Goal: Information Seeking & Learning: Learn about a topic

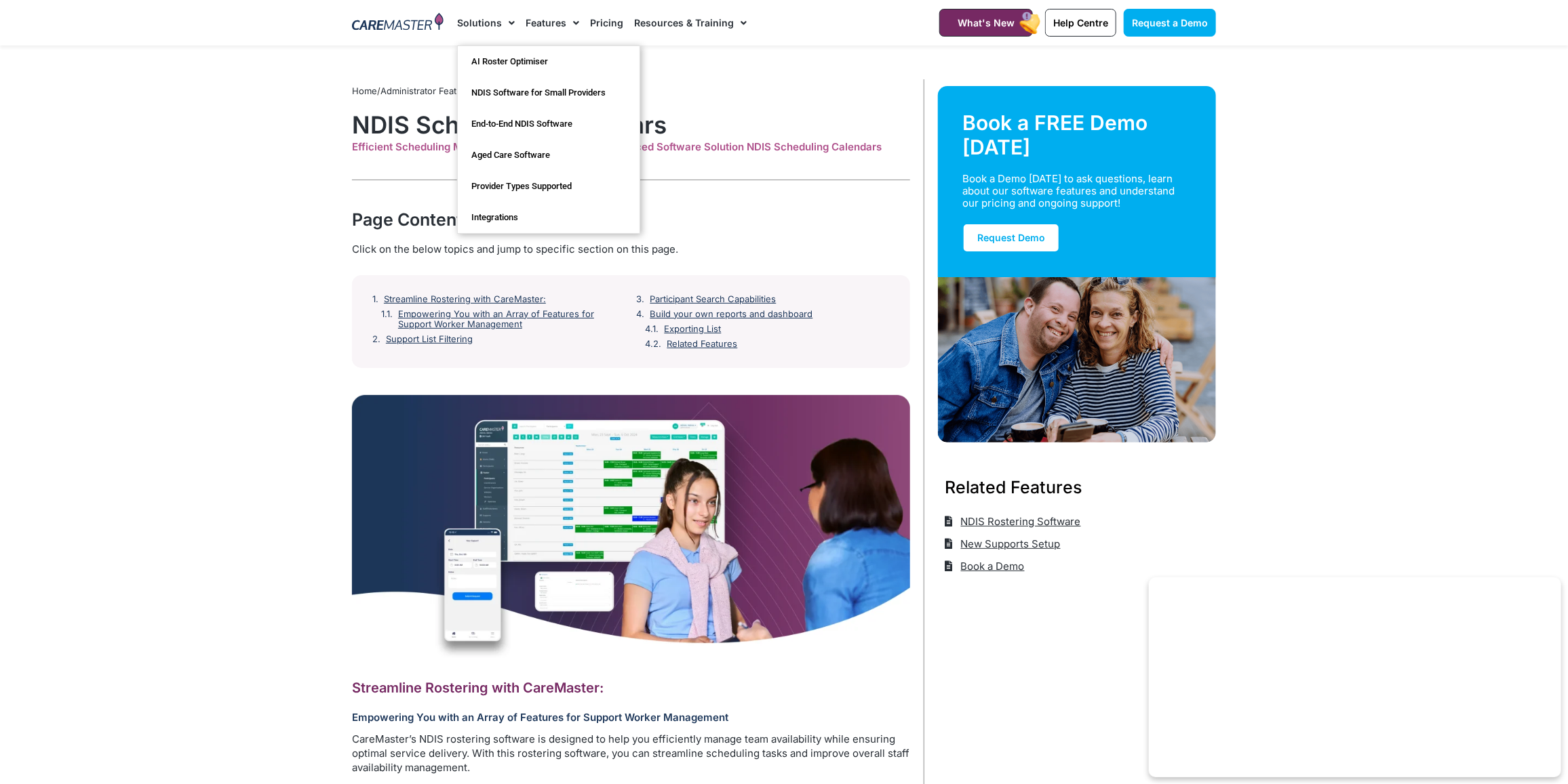
click at [415, 19] on img at bounding box center [397, 23] width 91 height 21
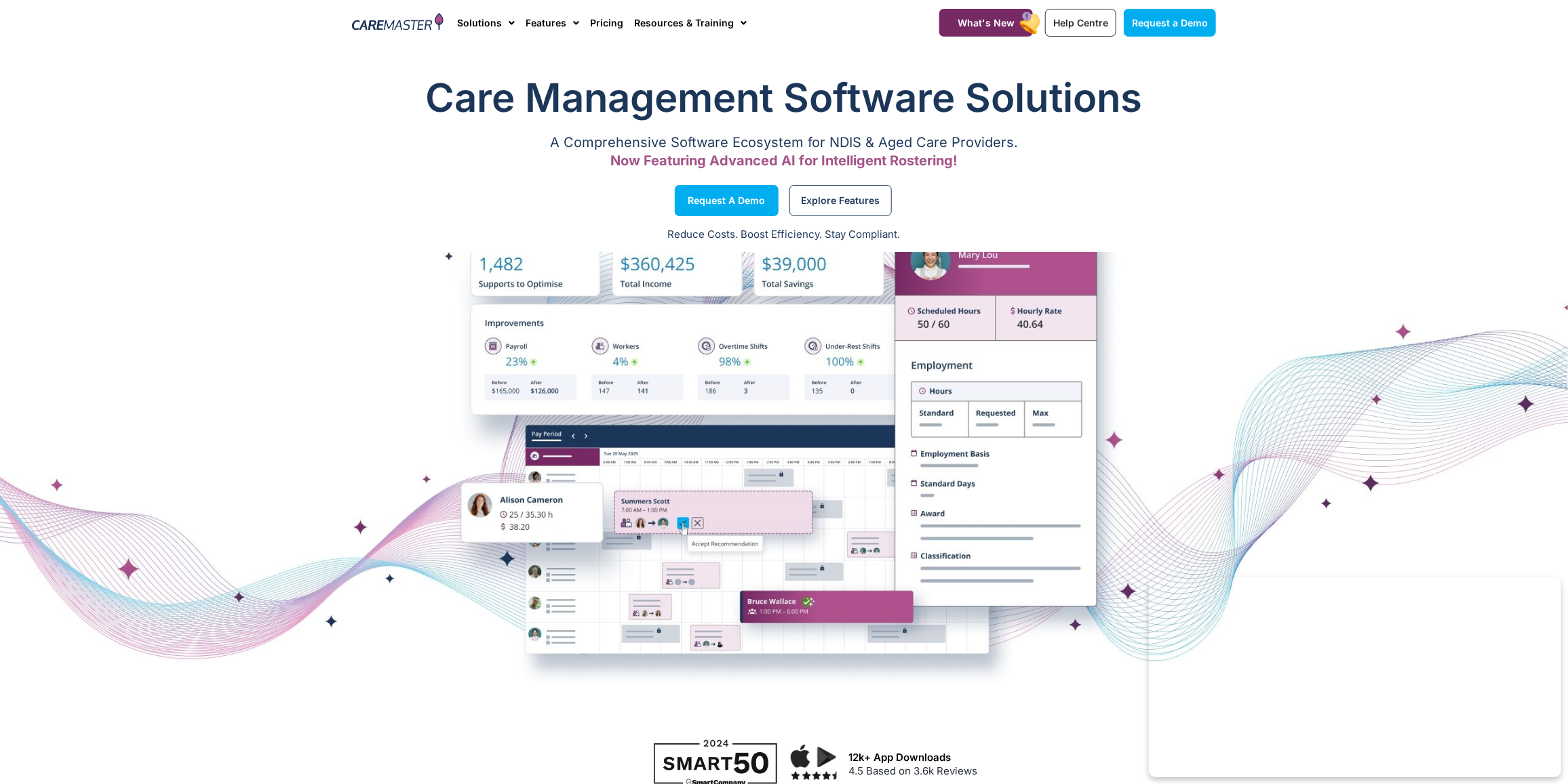
drag, startPoint x: 1323, startPoint y: 397, endPoint x: 954, endPoint y: 482, distance: 378.7
click at [954, 482] on div at bounding box center [784, 489] width 1568 height 339
drag, startPoint x: 954, startPoint y: 482, endPoint x: 1066, endPoint y: 567, distance: 140.6
click at [1066, 567] on div at bounding box center [784, 489] width 1568 height 339
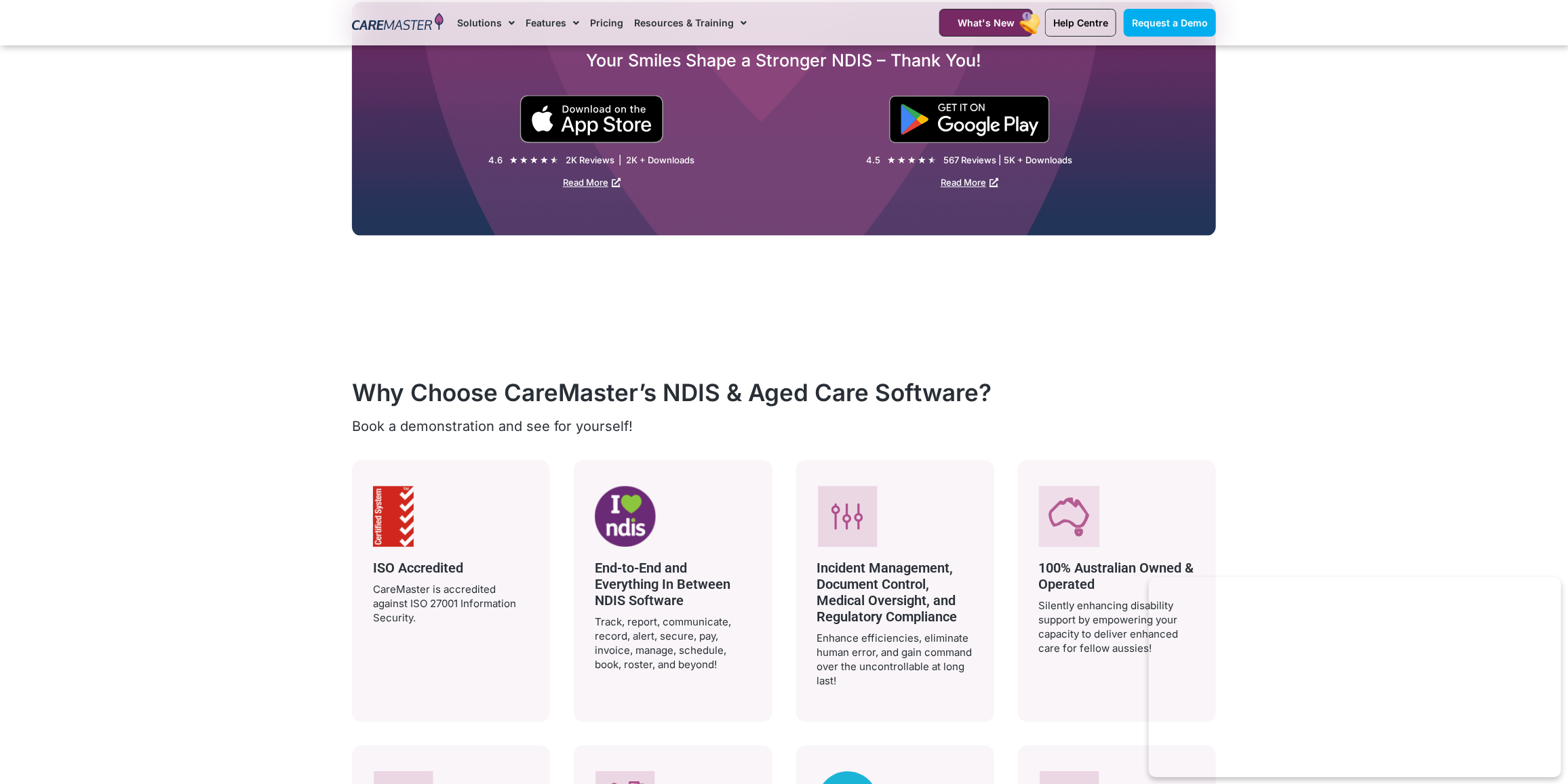
scroll to position [1948, 0]
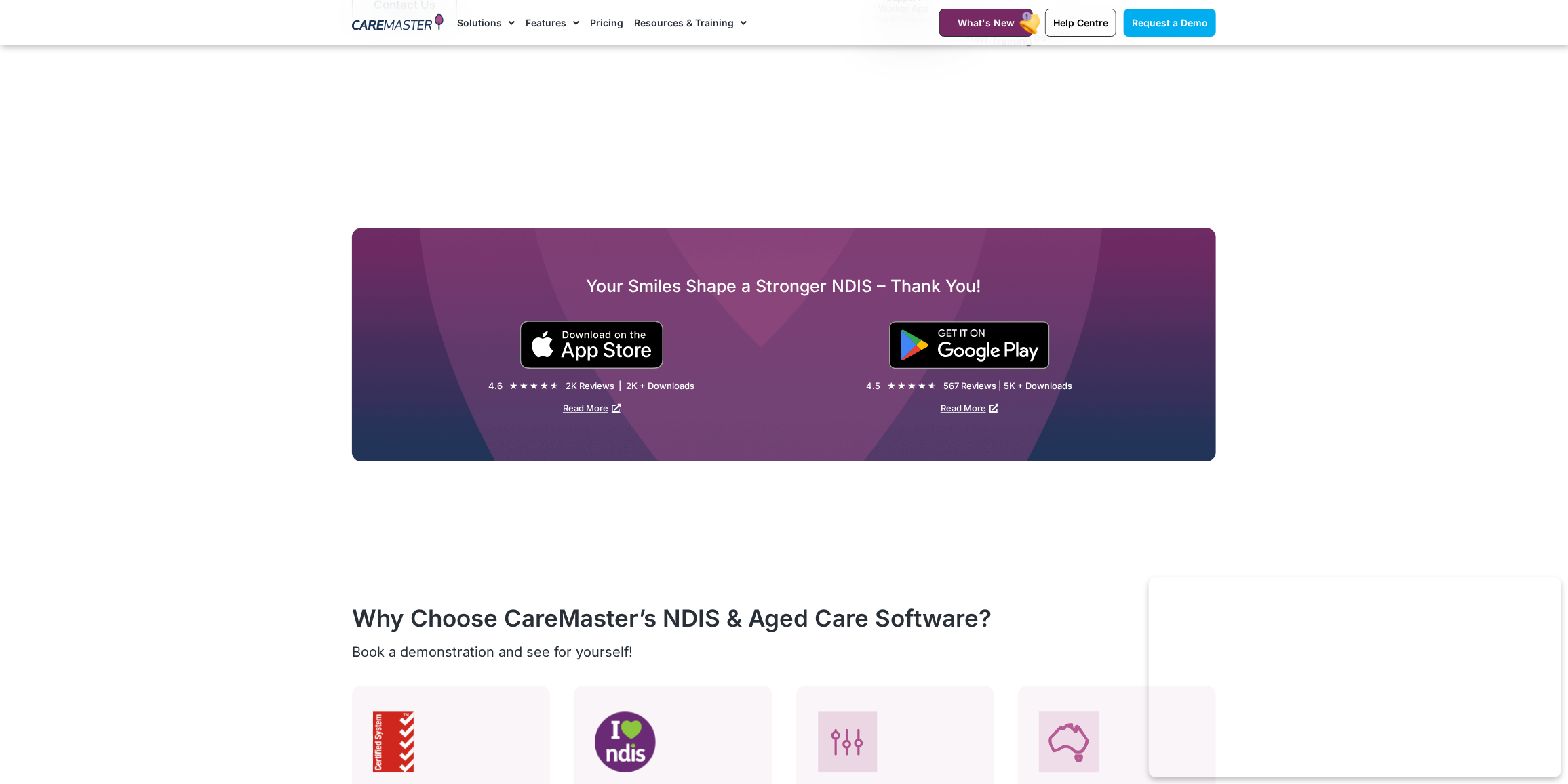
drag, startPoint x: 794, startPoint y: 427, endPoint x: 731, endPoint y: 525, distance: 116.5
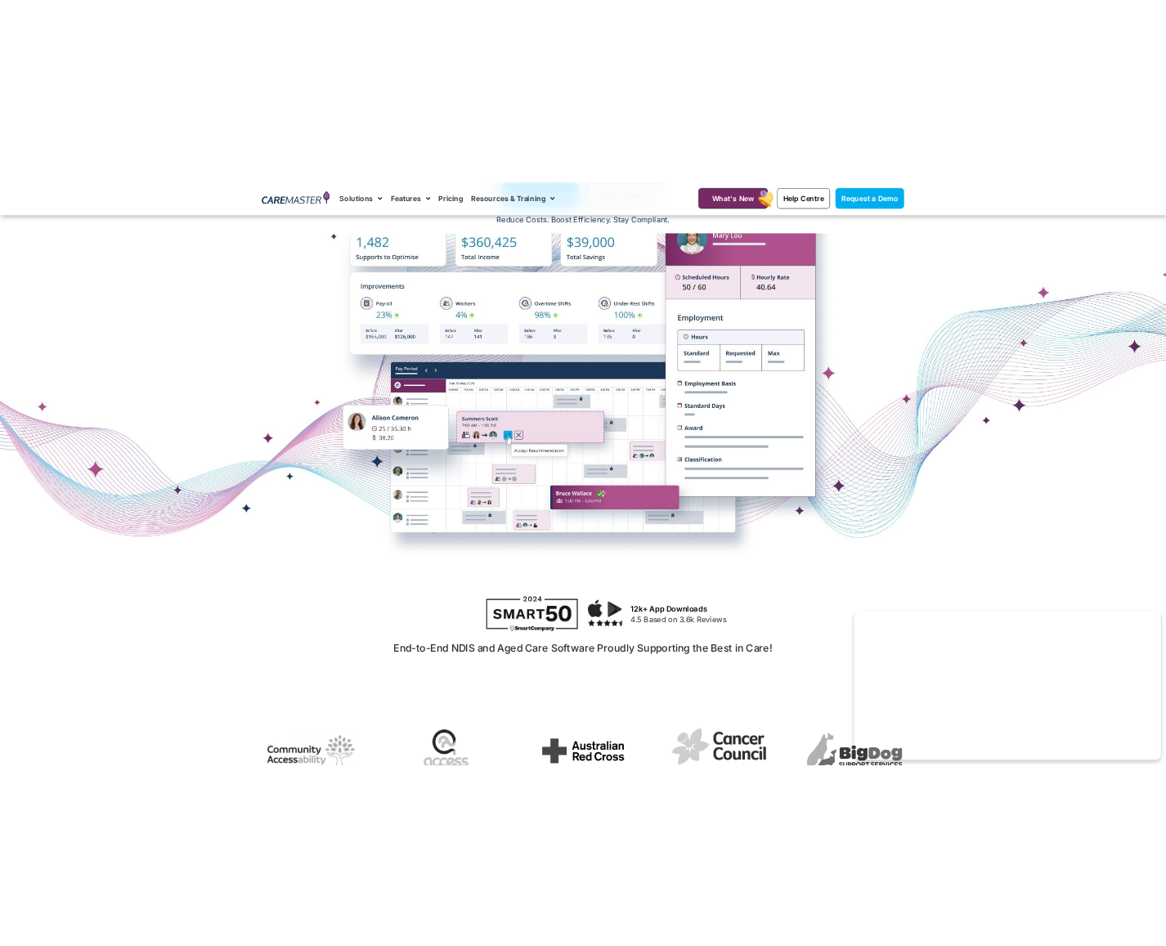
scroll to position [0, 0]
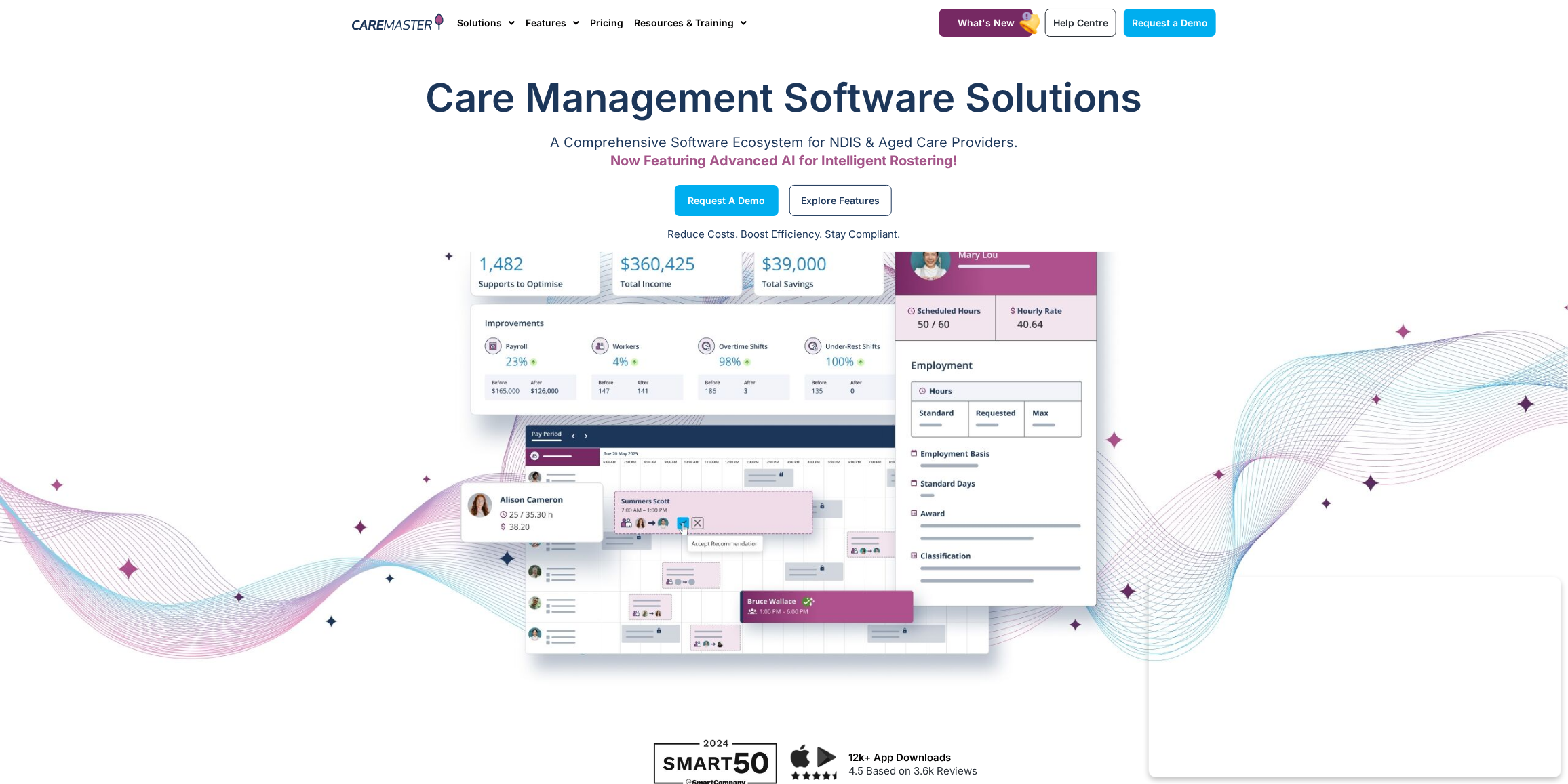
drag, startPoint x: 1196, startPoint y: 441, endPoint x: 1294, endPoint y: 457, distance: 99.3
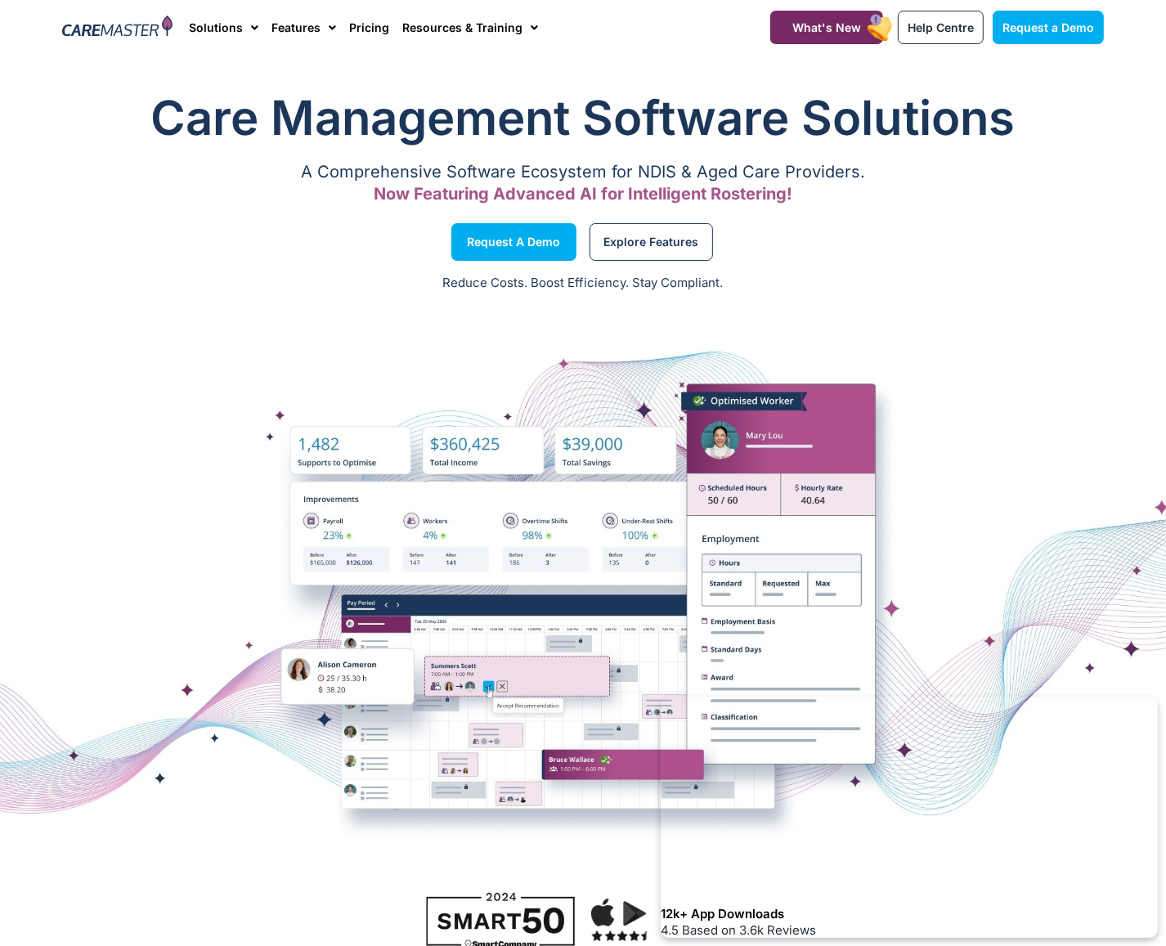
click at [742, 526] on div at bounding box center [583, 590] width 1166 height 409
drag, startPoint x: 774, startPoint y: 458, endPoint x: 887, endPoint y: 382, distance: 136.8
click at [887, 382] on div at bounding box center [583, 590] width 1166 height 572
